Goal: Find specific page/section: Find specific page/section

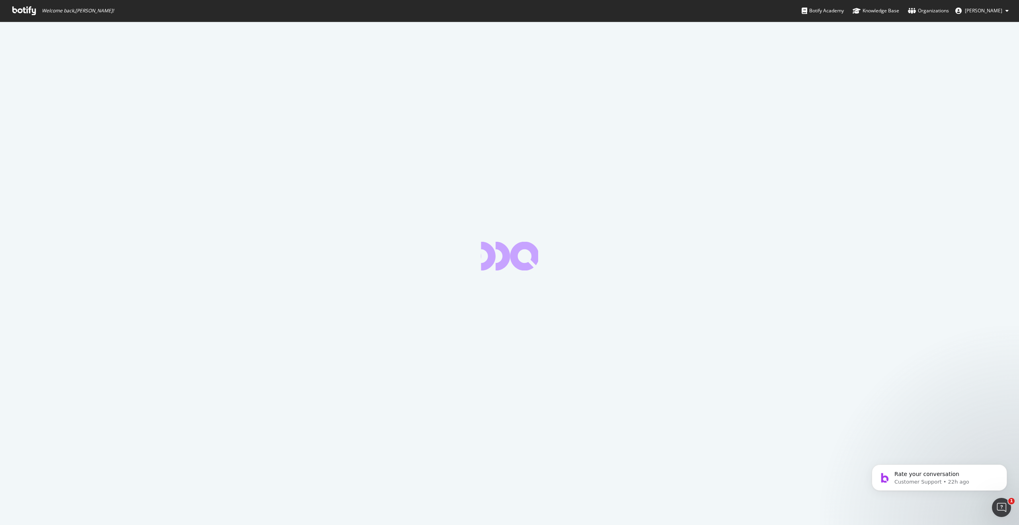
click at [38, 18] on span "Welcome back, [PERSON_NAME] !" at bounding box center [63, 11] width 114 height 22
click at [22, 8] on icon at bounding box center [23, 10] width 23 height 9
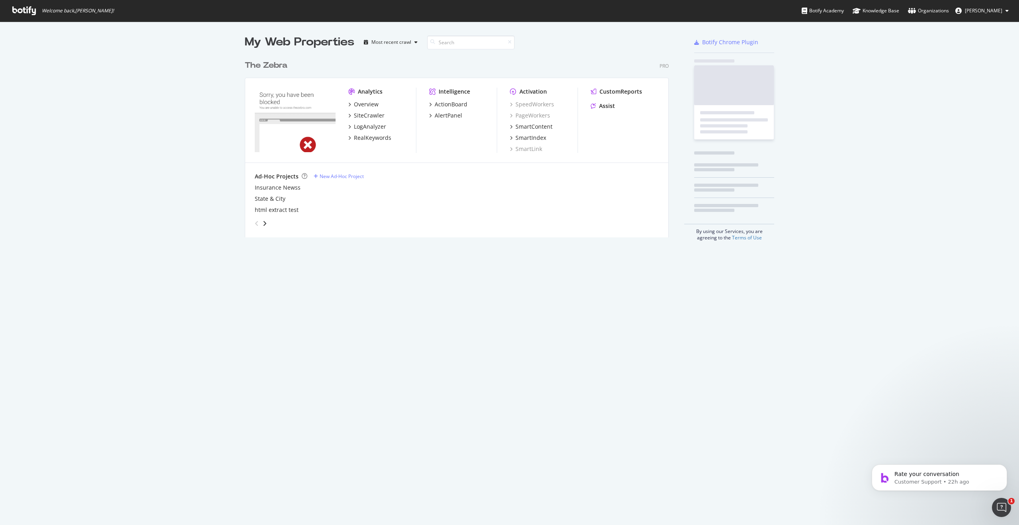
scroll to position [187, 430]
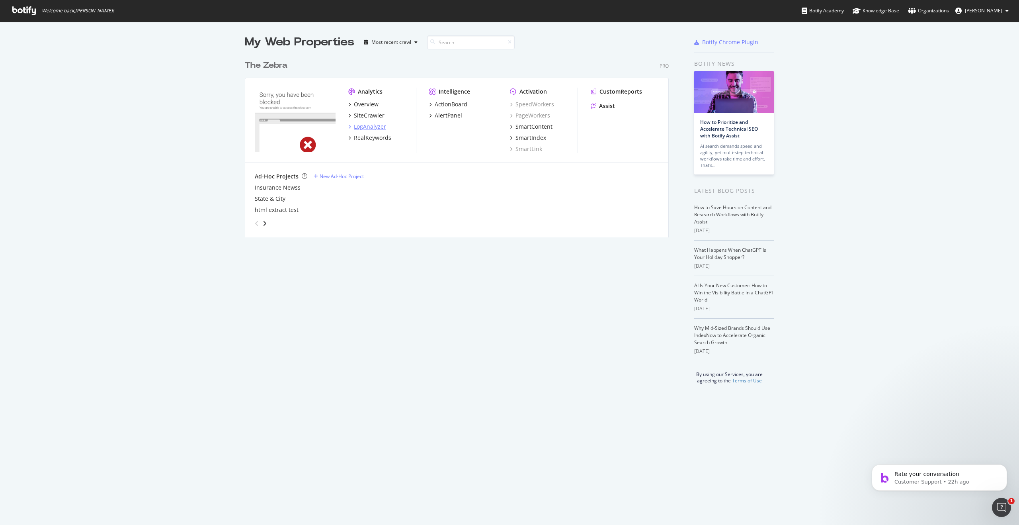
click at [370, 127] on div "LogAnalyzer" at bounding box center [370, 127] width 32 height 8
